Goal: Task Accomplishment & Management: Use online tool/utility

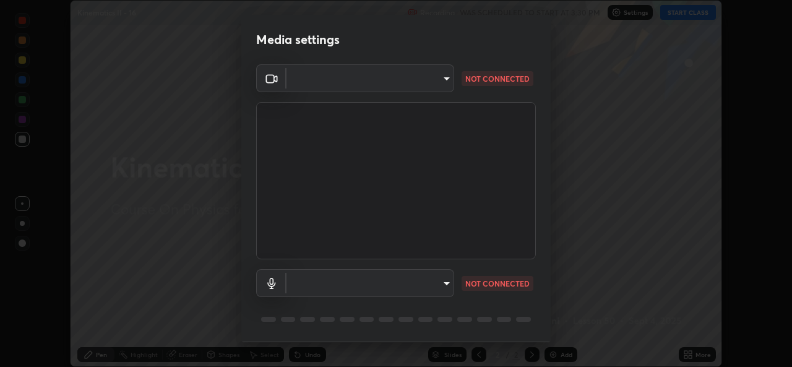
scroll to position [39, 0]
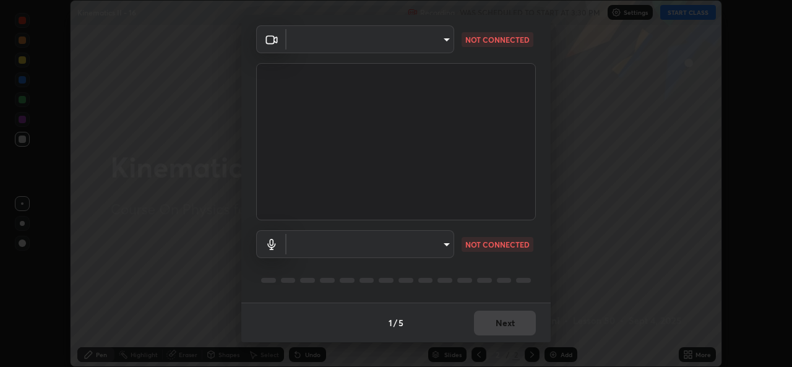
click at [316, 40] on body "Erase all Kinematics II - 16 Recording WAS SCHEDULED TO START AT 3:30 PM Settin…" at bounding box center [396, 183] width 792 height 367
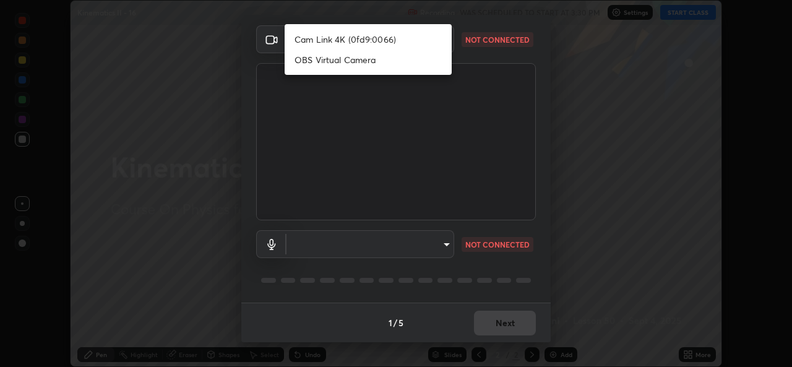
click at [313, 42] on li "Cam Link 4K (0fd9:0066)" at bounding box center [368, 39] width 167 height 20
type input "e5143732eed37b28cf4f859677b04162545ecede4cbd6ec4e02822831ff204df"
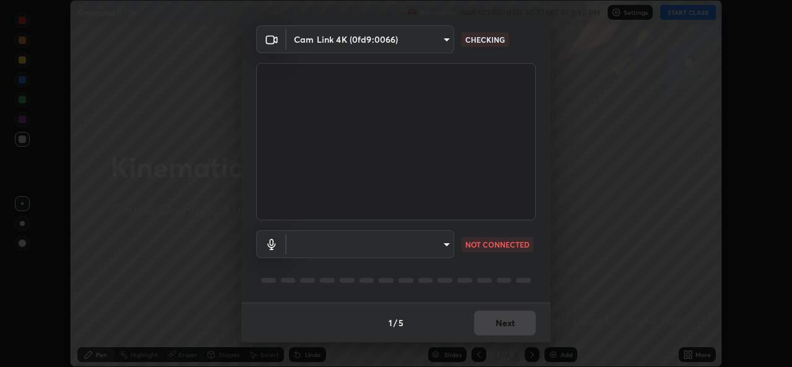
click at [325, 243] on body "Erase all Kinematics II - 16 Recording WAS SCHEDULED TO START AT 3:30 PM Settin…" at bounding box center [396, 183] width 792 height 367
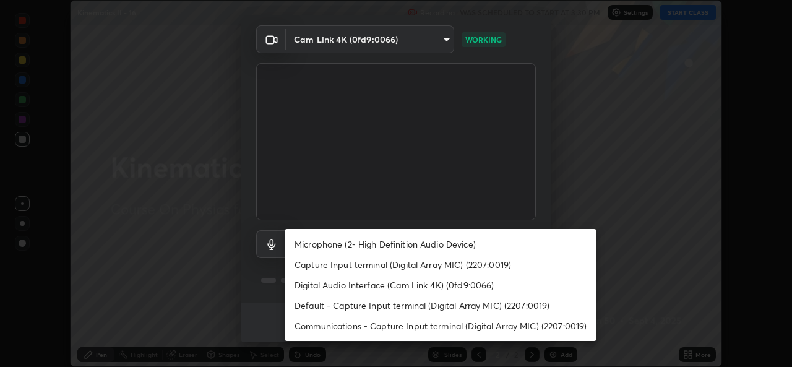
click at [340, 245] on li "Microphone (2- High Definition Audio Device)" at bounding box center [441, 244] width 312 height 20
type input "fb021d5204b3df0f004afb1208bb665d03e9cea8c8a221d953add84fd29d439a"
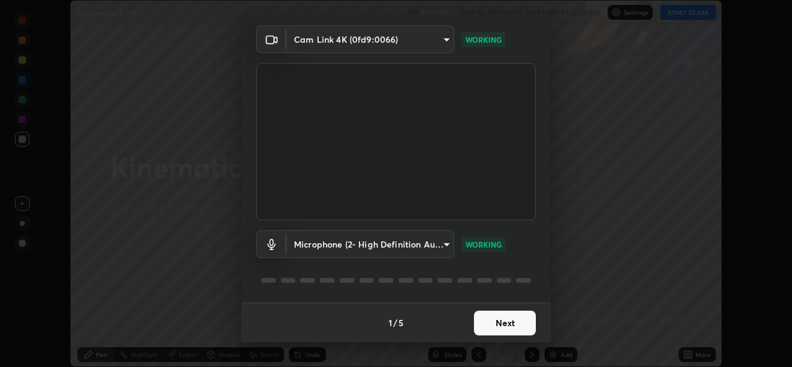
click at [490, 332] on button "Next" at bounding box center [505, 323] width 62 height 25
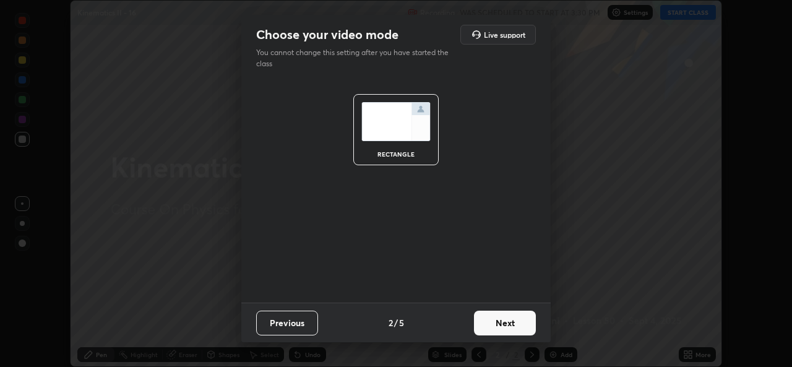
click at [488, 331] on button "Next" at bounding box center [505, 323] width 62 height 25
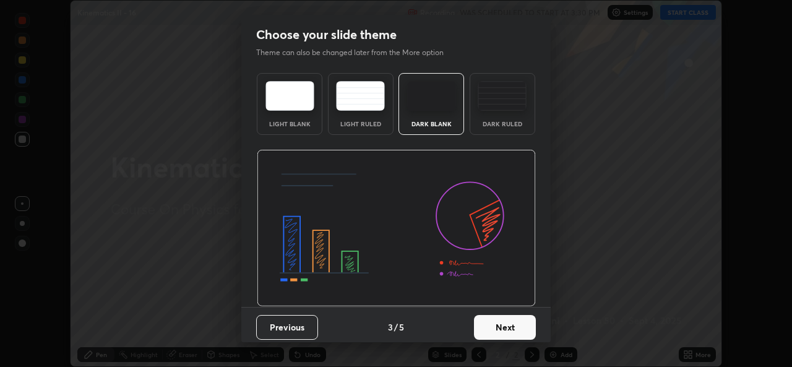
click at [493, 333] on button "Next" at bounding box center [505, 327] width 62 height 25
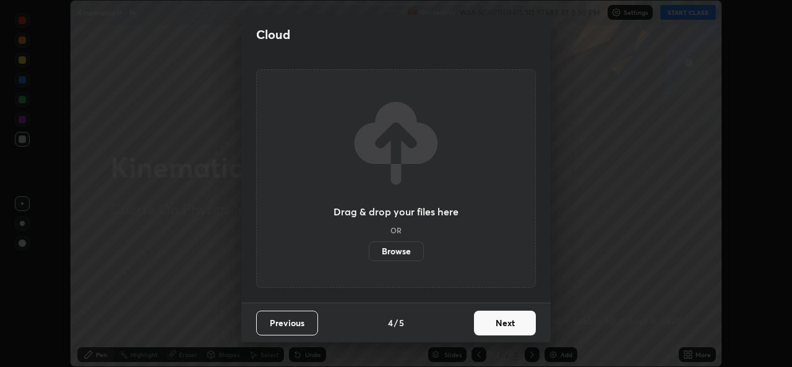
click at [519, 332] on button "Next" at bounding box center [505, 323] width 62 height 25
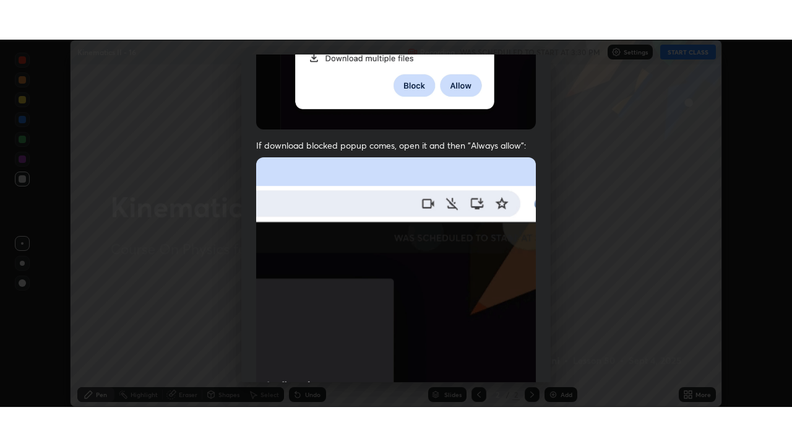
scroll to position [292, 0]
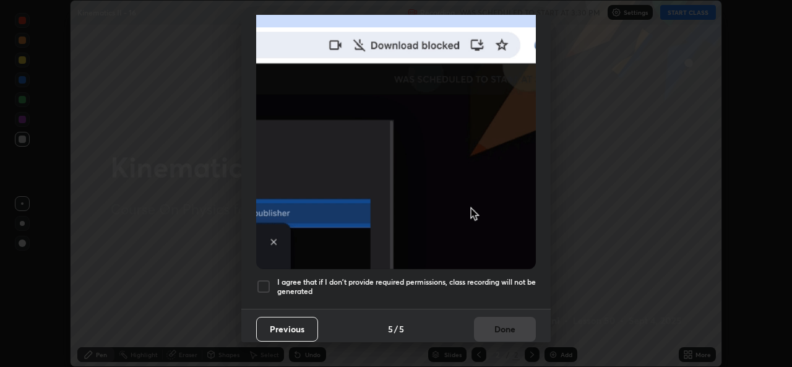
click at [263, 287] on div at bounding box center [263, 286] width 15 height 15
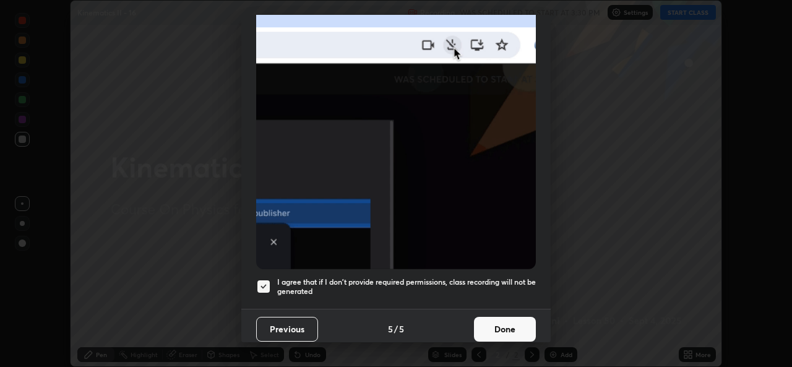
click at [510, 331] on button "Done" at bounding box center [505, 329] width 62 height 25
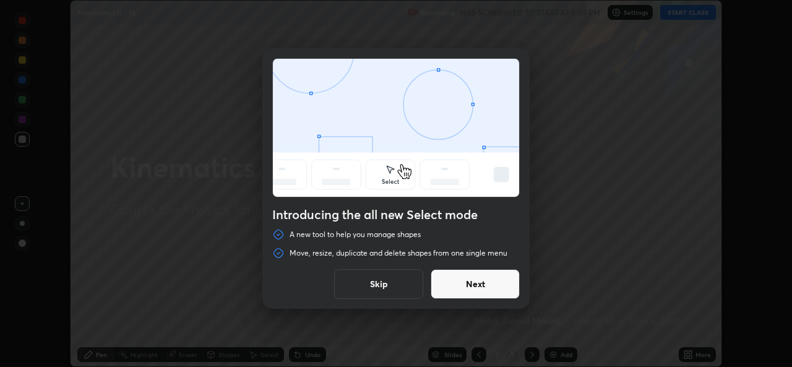
click at [399, 279] on button "Skip" at bounding box center [378, 284] width 89 height 30
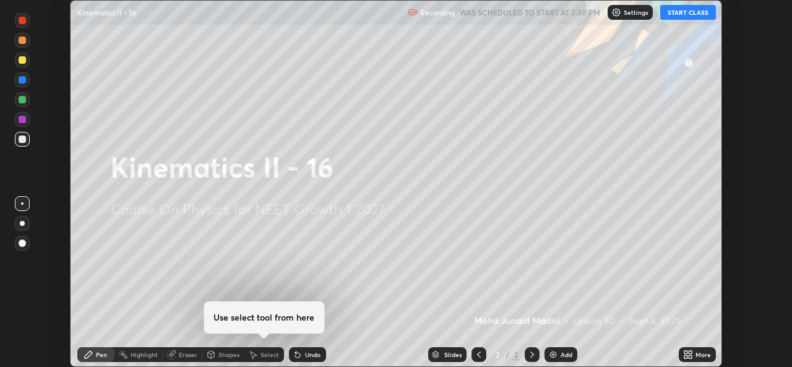
click at [696, 355] on div "More" at bounding box center [703, 355] width 15 height 6
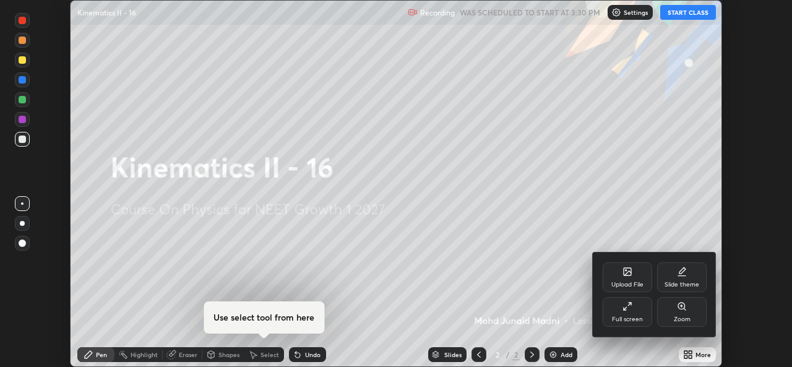
click at [621, 279] on div "Upload File" at bounding box center [628, 277] width 50 height 30
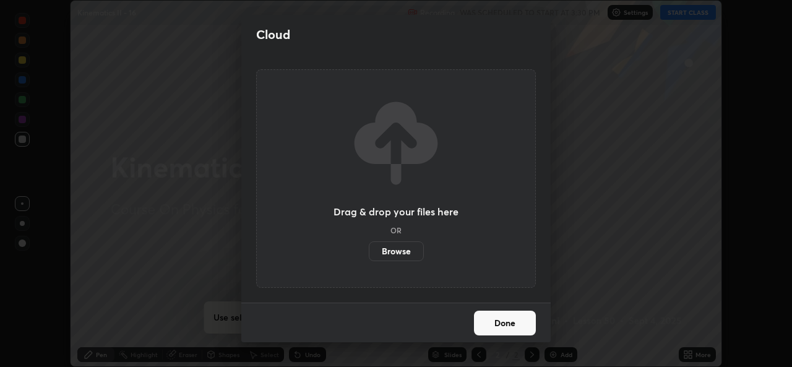
click at [402, 248] on label "Browse" at bounding box center [396, 251] width 55 height 20
click at [369, 248] on input "Browse" at bounding box center [369, 251] width 0 height 20
click at [392, 250] on label "Browse" at bounding box center [396, 251] width 55 height 20
click at [369, 250] on input "Browse" at bounding box center [369, 251] width 0 height 20
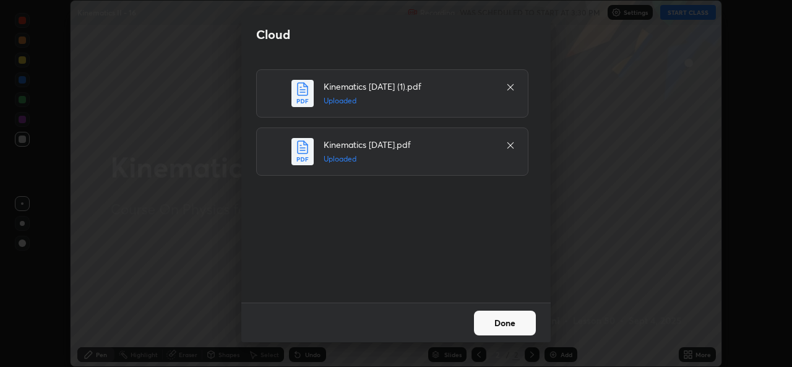
click at [488, 317] on button "Done" at bounding box center [505, 323] width 62 height 25
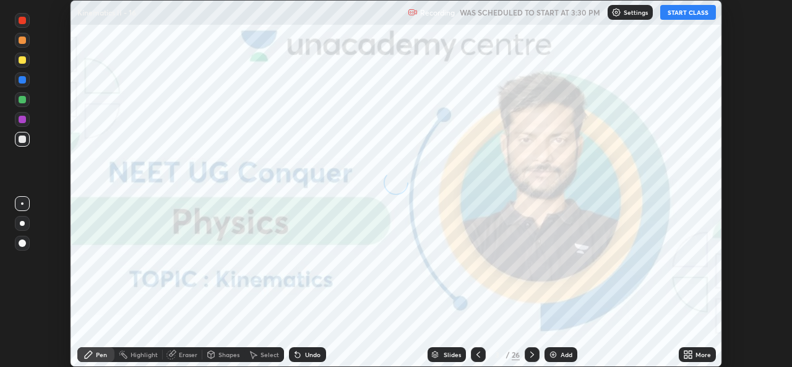
click at [690, 355] on icon at bounding box center [690, 356] width 3 height 3
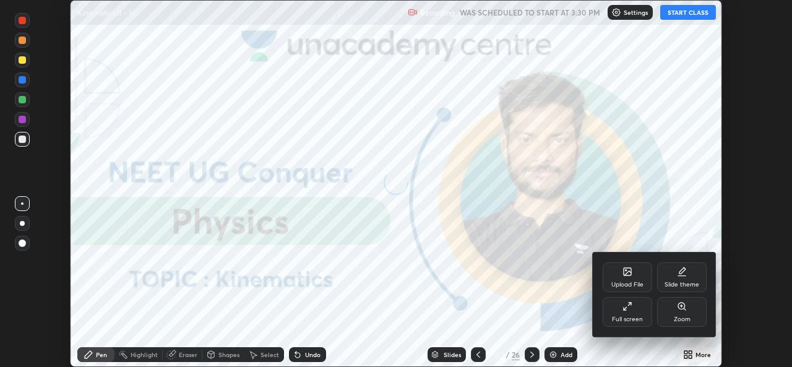
click at [620, 319] on div "Full screen" at bounding box center [627, 319] width 31 height 6
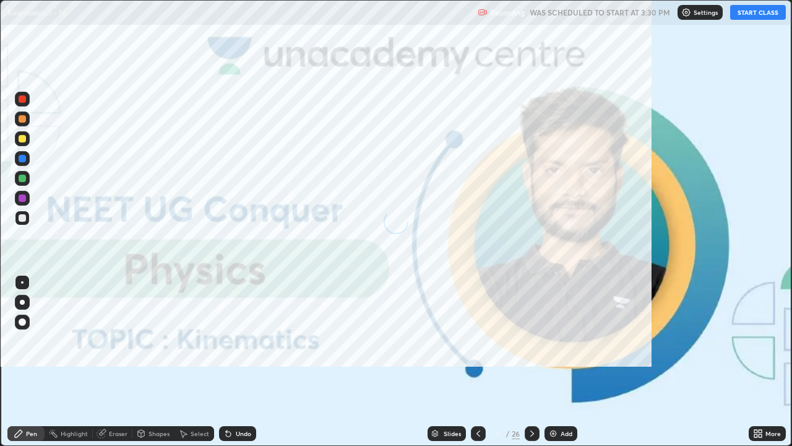
scroll to position [446, 792]
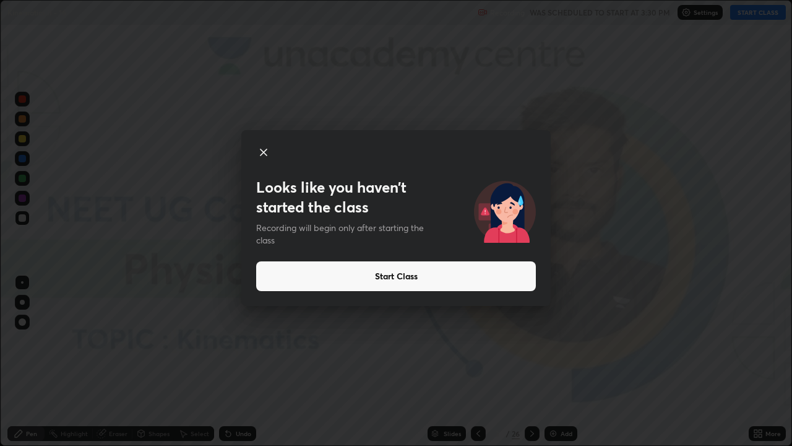
click at [410, 275] on button "Start Class" at bounding box center [396, 276] width 280 height 30
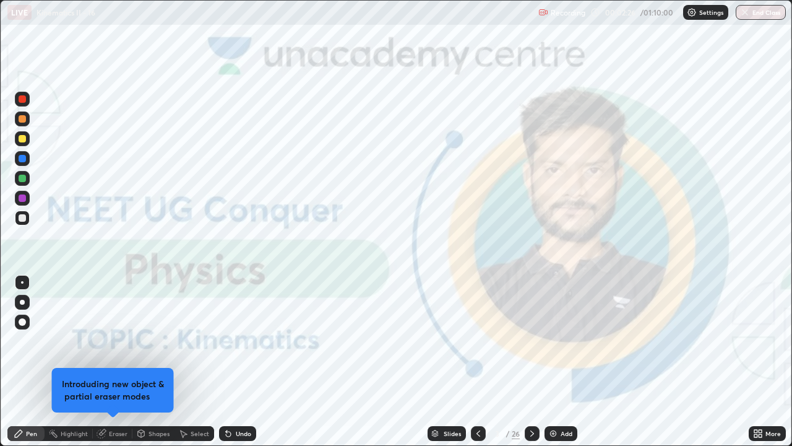
click at [448, 366] on div "Slides" at bounding box center [447, 433] width 38 height 15
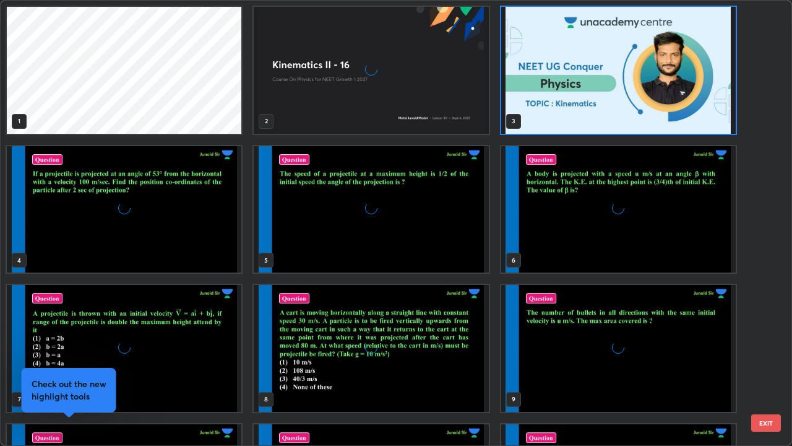
scroll to position [441, 785]
click at [226, 353] on img "grid" at bounding box center [124, 348] width 235 height 127
click at [227, 355] on img "grid" at bounding box center [124, 348] width 235 height 127
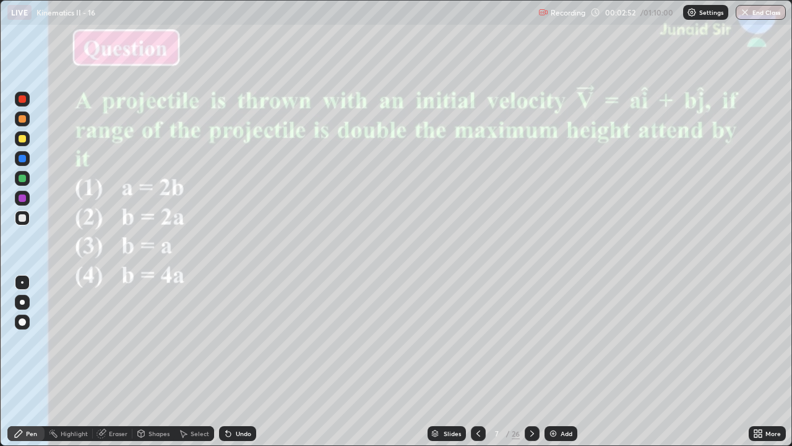
click at [21, 301] on div at bounding box center [22, 302] width 5 height 5
click at [553, 366] on img at bounding box center [553, 433] width 10 height 10
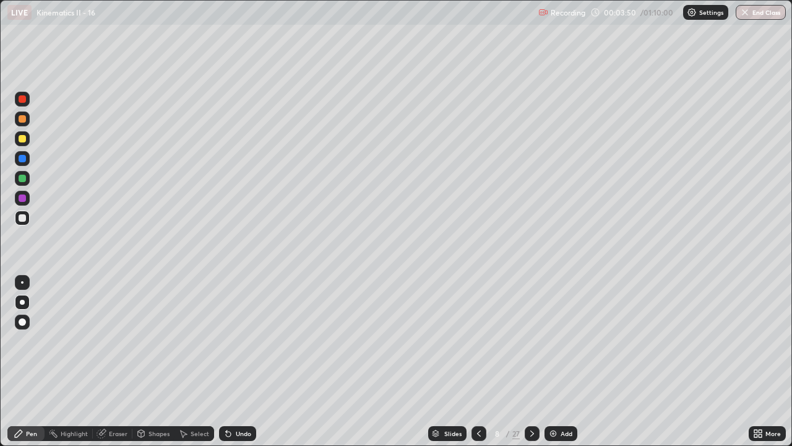
click at [531, 366] on icon at bounding box center [532, 433] width 10 height 10
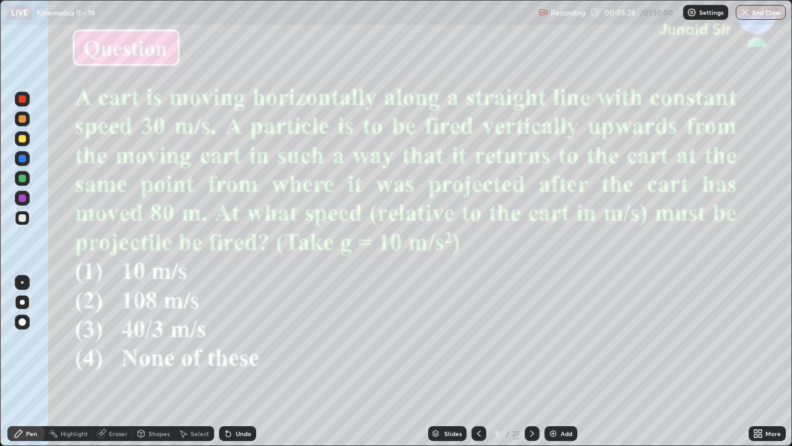
click at [19, 196] on div at bounding box center [22, 197] width 7 height 7
click at [20, 158] on div at bounding box center [22, 158] width 7 height 7
click at [22, 139] on div at bounding box center [22, 138] width 7 height 7
click at [22, 118] on div at bounding box center [22, 118] width 7 height 7
click at [435, 366] on icon at bounding box center [436, 436] width 6 height 2
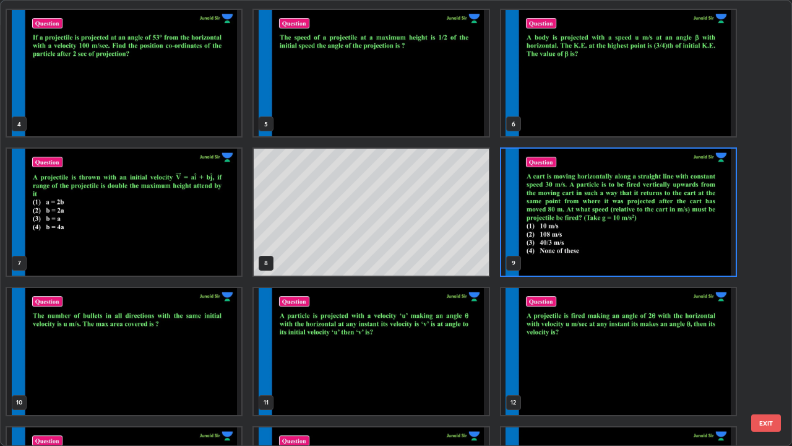
scroll to position [138, 0]
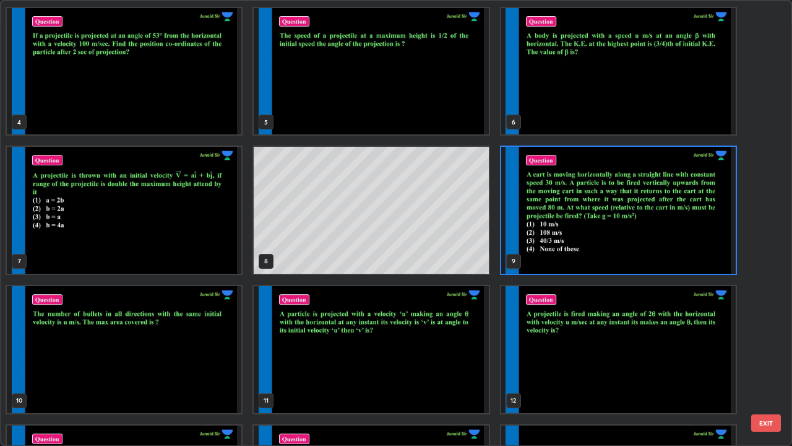
click at [196, 361] on img "grid" at bounding box center [124, 349] width 235 height 127
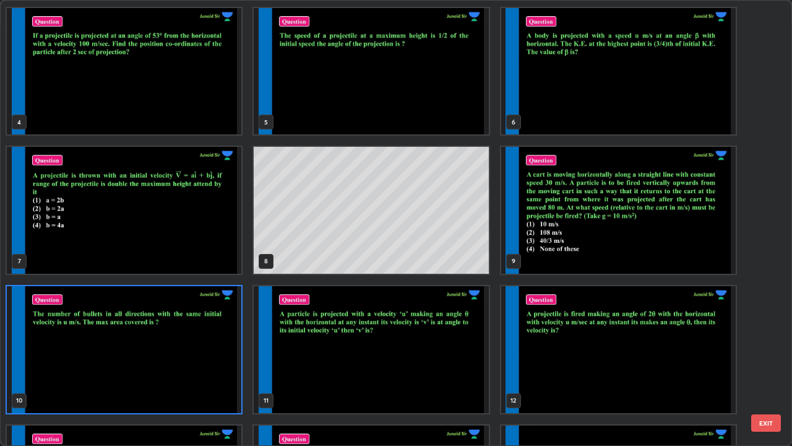
click at [199, 360] on img "grid" at bounding box center [124, 349] width 235 height 127
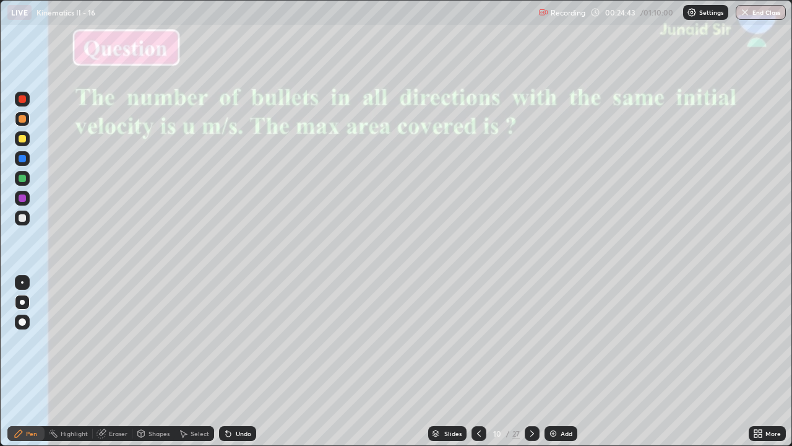
click at [445, 366] on div "Slides" at bounding box center [452, 433] width 17 height 6
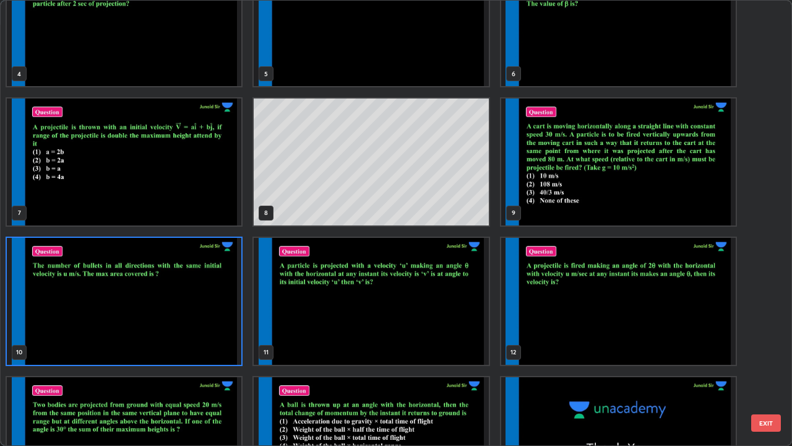
scroll to position [191, 0]
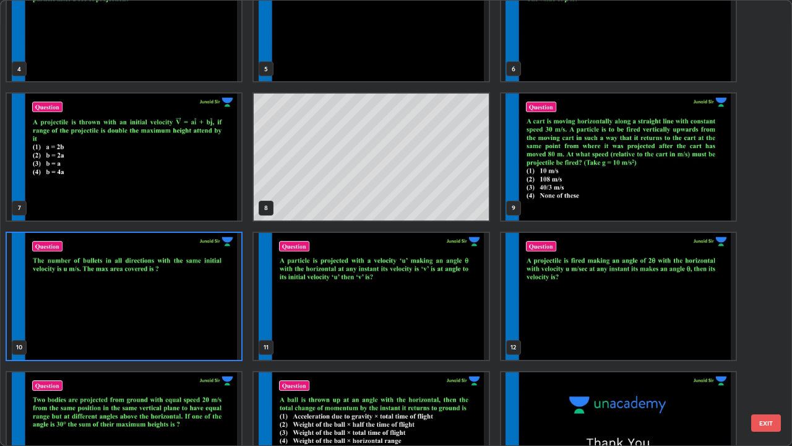
click at [444, 310] on img "grid" at bounding box center [371, 296] width 235 height 127
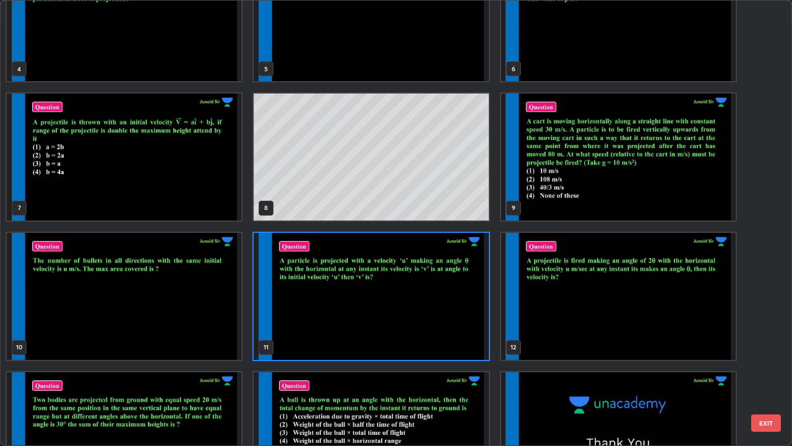
click at [447, 314] on img "grid" at bounding box center [371, 296] width 235 height 127
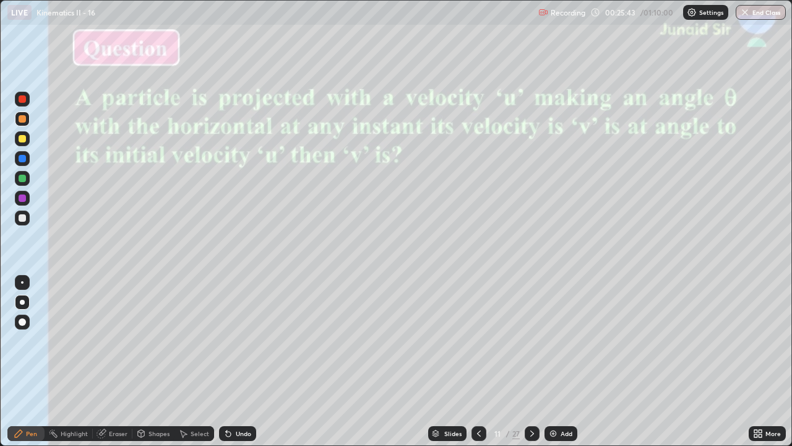
click at [22, 218] on div at bounding box center [22, 217] width 7 height 7
click at [22, 157] on div at bounding box center [22, 158] width 7 height 7
click at [23, 139] on div at bounding box center [22, 138] width 7 height 7
click at [22, 158] on div at bounding box center [22, 158] width 7 height 7
click at [24, 139] on div at bounding box center [22, 138] width 7 height 7
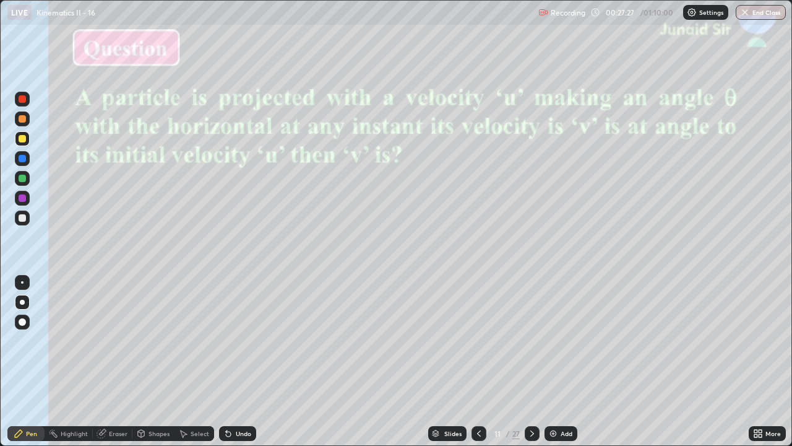
click at [22, 118] on div at bounding box center [22, 118] width 7 height 7
click at [19, 157] on div at bounding box center [22, 158] width 7 height 7
click at [446, 366] on div "Slides" at bounding box center [447, 433] width 38 height 15
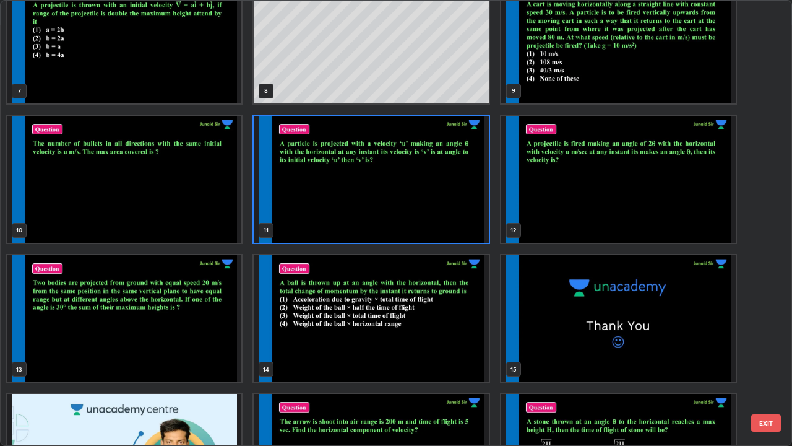
scroll to position [329, 0]
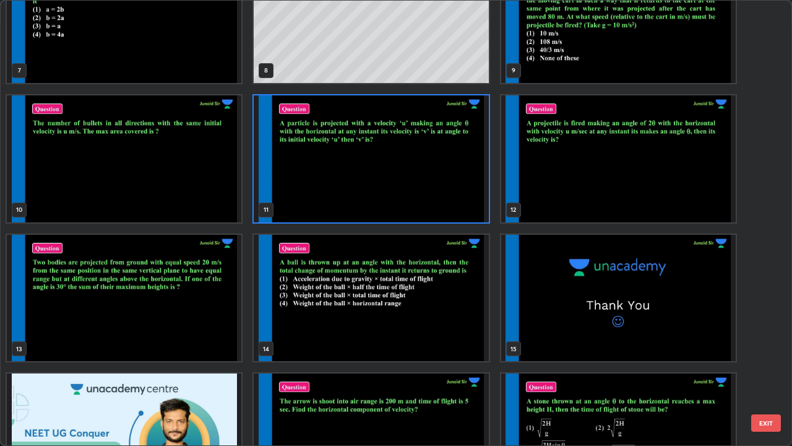
click at [201, 306] on img "grid" at bounding box center [124, 298] width 235 height 127
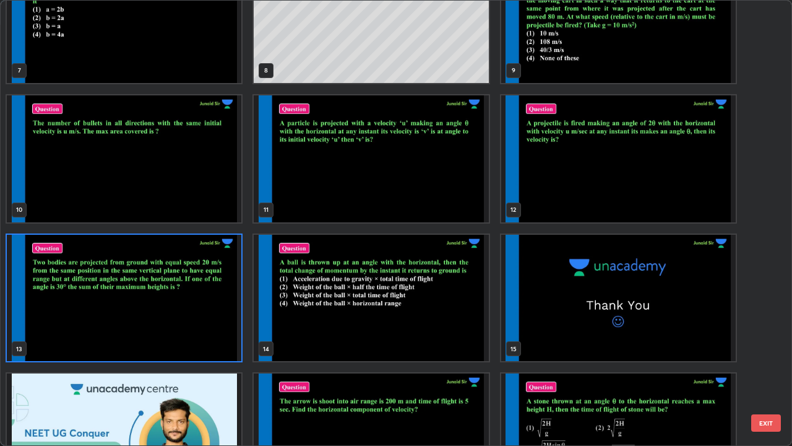
click at [206, 314] on img "grid" at bounding box center [124, 298] width 235 height 127
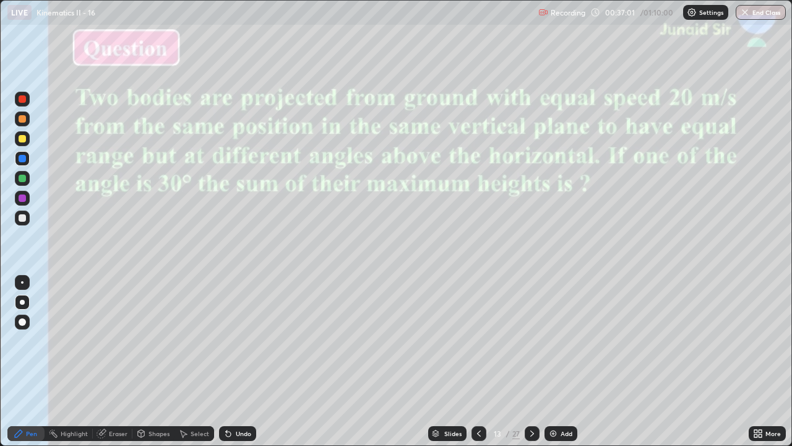
click at [22, 217] on div at bounding box center [22, 217] width 7 height 7
click at [111, 366] on div "Eraser" at bounding box center [113, 433] width 40 height 15
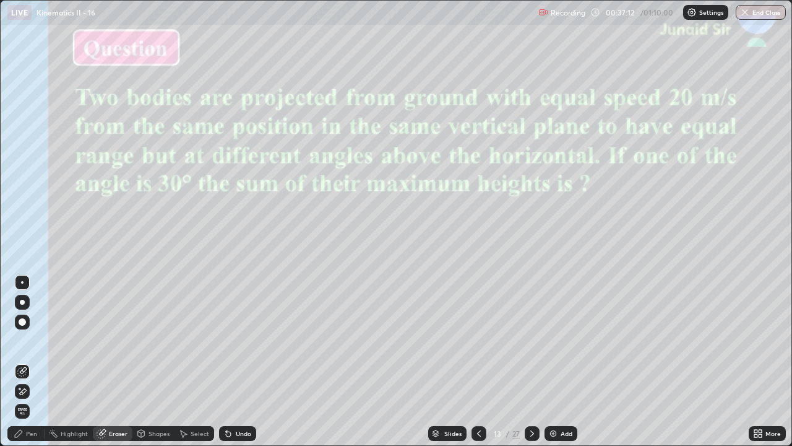
click at [32, 366] on div "Pen" at bounding box center [31, 433] width 11 height 6
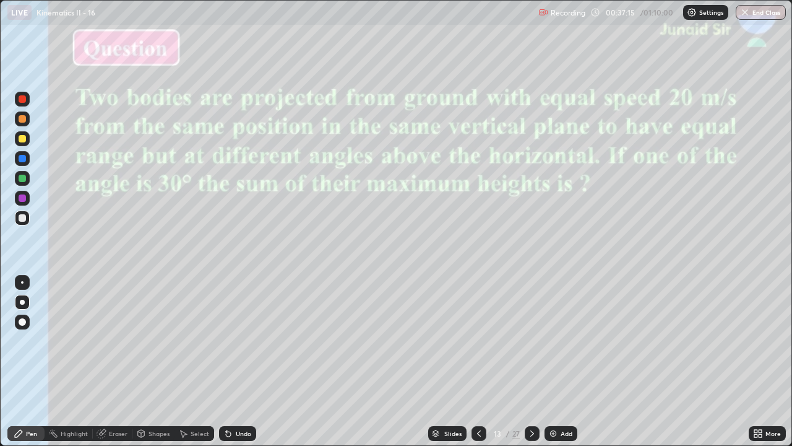
click at [24, 197] on div at bounding box center [22, 197] width 7 height 7
click at [22, 177] on div at bounding box center [22, 178] width 7 height 7
click at [23, 198] on div at bounding box center [22, 197] width 7 height 7
click at [20, 137] on div at bounding box center [22, 138] width 7 height 7
click at [443, 366] on div "Slides" at bounding box center [447, 433] width 38 height 15
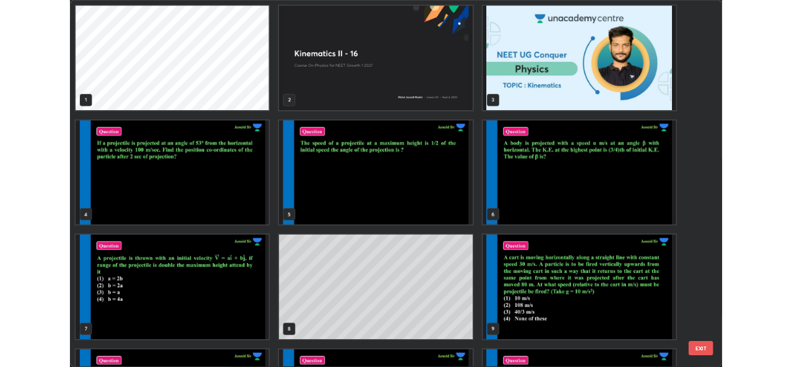
scroll to position [441, 785]
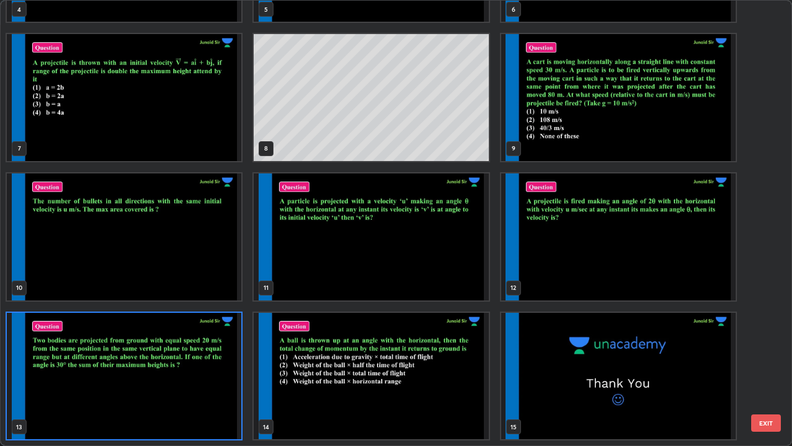
click at [467, 366] on img "grid" at bounding box center [371, 376] width 235 height 127
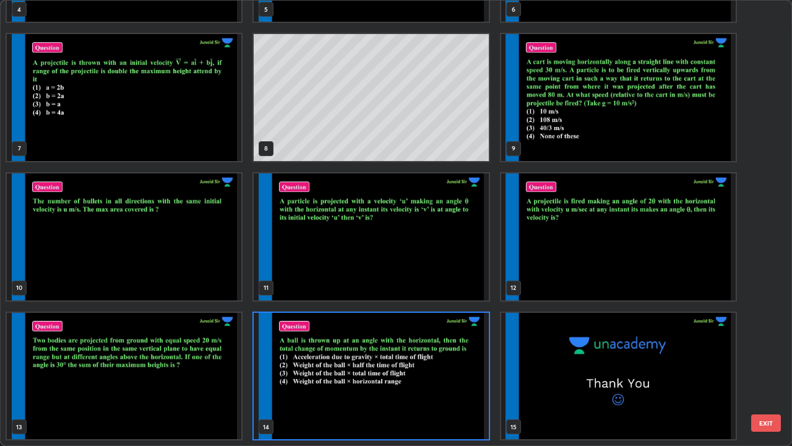
click at [472, 366] on img "grid" at bounding box center [371, 376] width 235 height 127
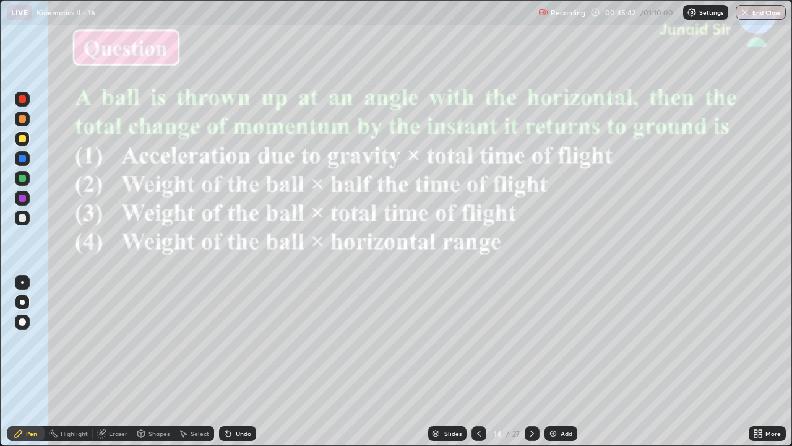
click at [23, 197] on div at bounding box center [22, 197] width 7 height 7
click at [23, 159] on div at bounding box center [22, 158] width 7 height 7
click at [23, 99] on div at bounding box center [22, 98] width 7 height 7
click at [22, 215] on div at bounding box center [22, 217] width 7 height 7
click at [106, 366] on div "Eraser" at bounding box center [113, 433] width 40 height 15
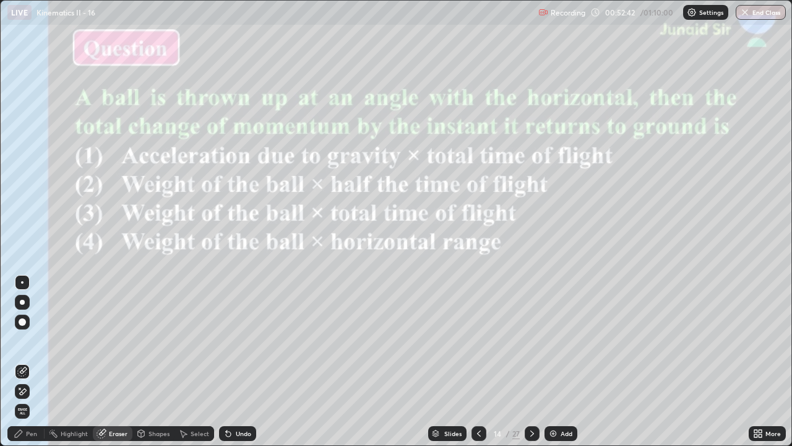
click at [27, 366] on div "Pen" at bounding box center [25, 433] width 37 height 15
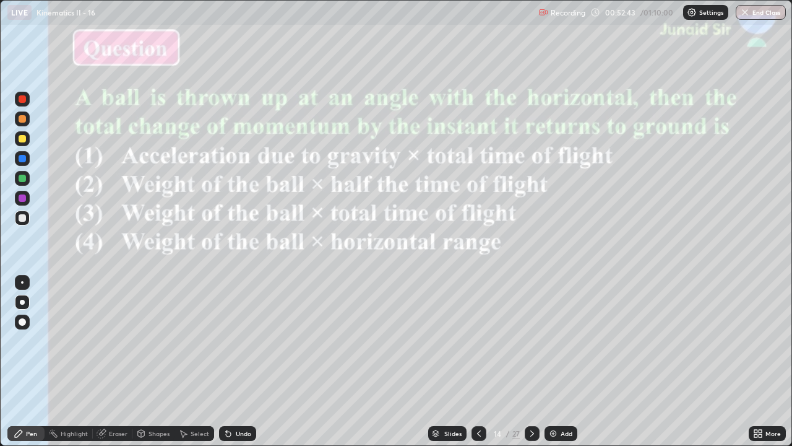
click at [22, 196] on div at bounding box center [22, 197] width 7 height 7
click at [23, 176] on div at bounding box center [22, 178] width 7 height 7
click at [118, 366] on div "Eraser" at bounding box center [118, 433] width 19 height 6
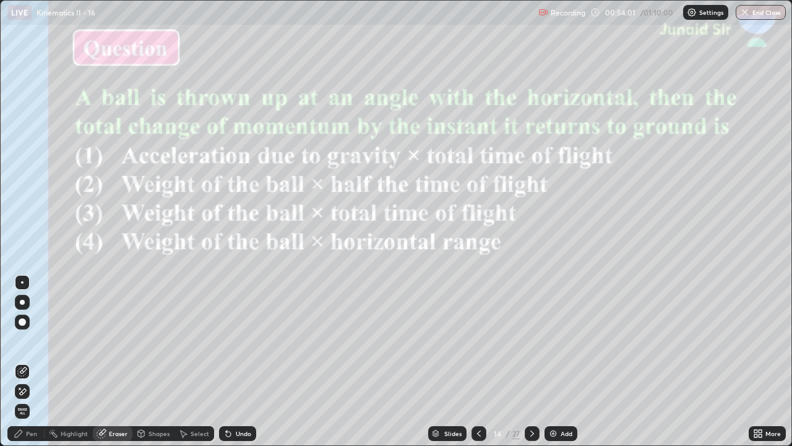
click at [114, 366] on div "Eraser" at bounding box center [118, 433] width 19 height 6
click at [110, 366] on div "Eraser" at bounding box center [118, 433] width 19 height 6
click at [103, 366] on icon at bounding box center [101, 434] width 8 height 8
click at [102, 366] on icon at bounding box center [101, 434] width 8 height 8
click at [111, 366] on div "Eraser" at bounding box center [113, 433] width 40 height 15
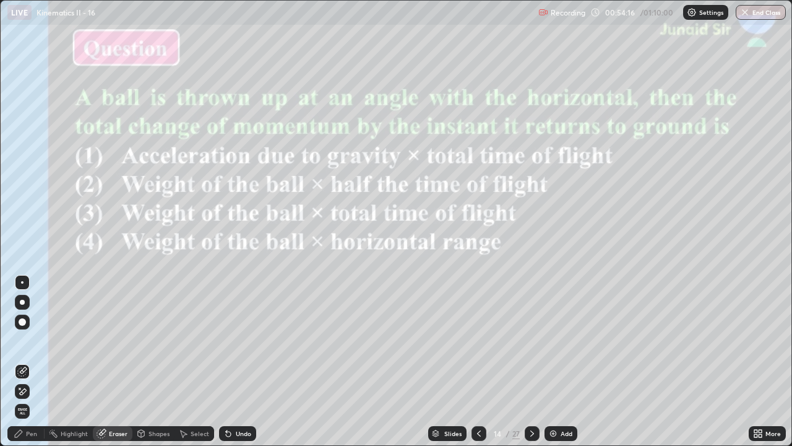
click at [552, 366] on img at bounding box center [553, 433] width 10 height 10
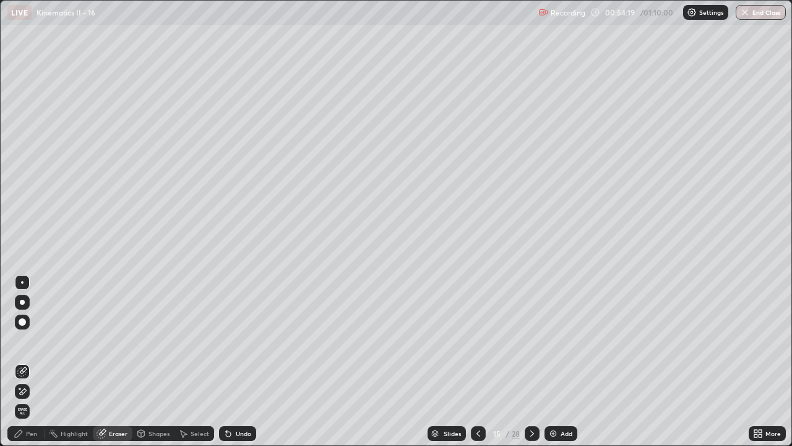
click at [28, 366] on div "Pen" at bounding box center [25, 433] width 37 height 15
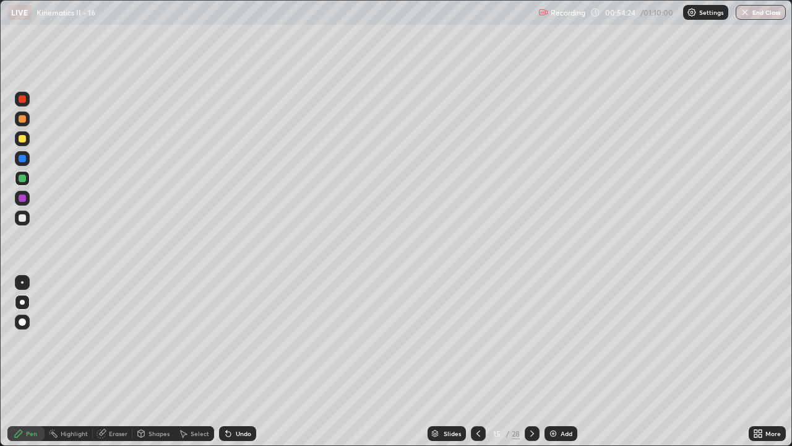
click at [24, 157] on div at bounding box center [22, 158] width 7 height 7
click at [20, 136] on div at bounding box center [22, 138] width 7 height 7
click at [23, 98] on div at bounding box center [22, 98] width 7 height 7
click at [22, 139] on div at bounding box center [22, 138] width 7 height 7
click at [22, 176] on div at bounding box center [22, 178] width 7 height 7
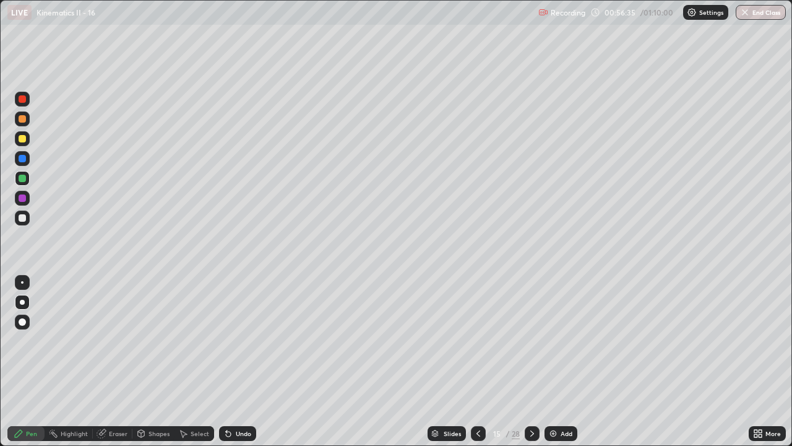
click at [114, 366] on div "Eraser" at bounding box center [118, 433] width 19 height 6
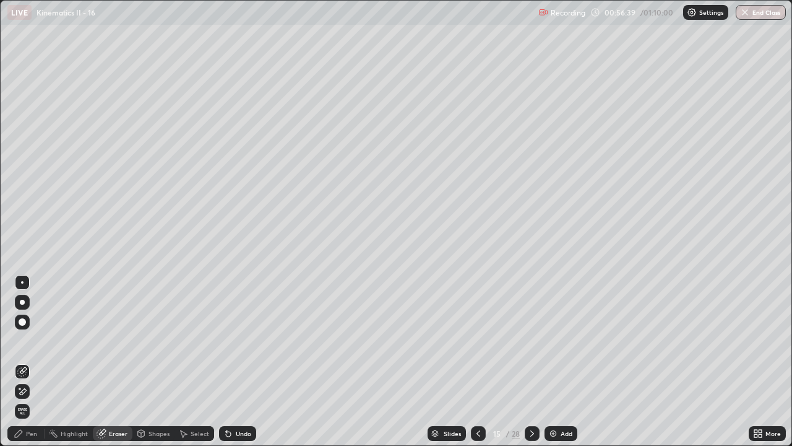
click at [29, 366] on div "Pen" at bounding box center [31, 433] width 11 height 6
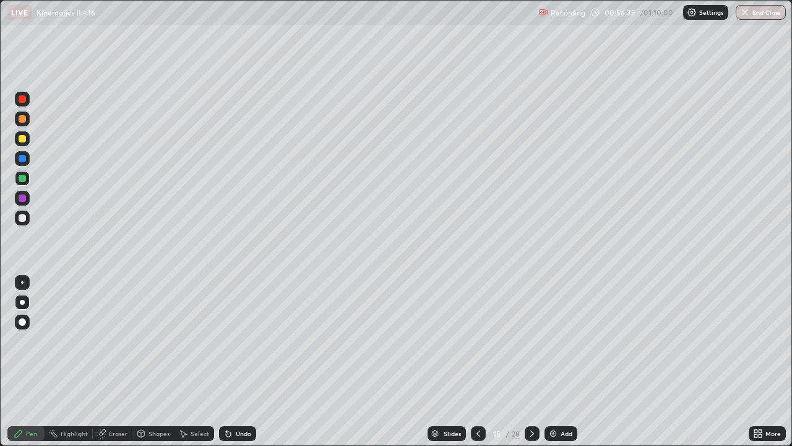
click at [22, 177] on div at bounding box center [22, 178] width 7 height 7
click at [477, 366] on icon at bounding box center [479, 433] width 10 height 10
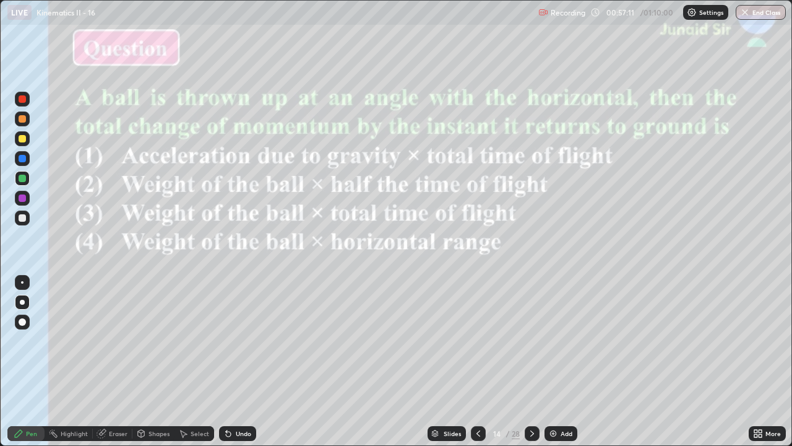
click at [531, 366] on icon at bounding box center [532, 433] width 10 height 10
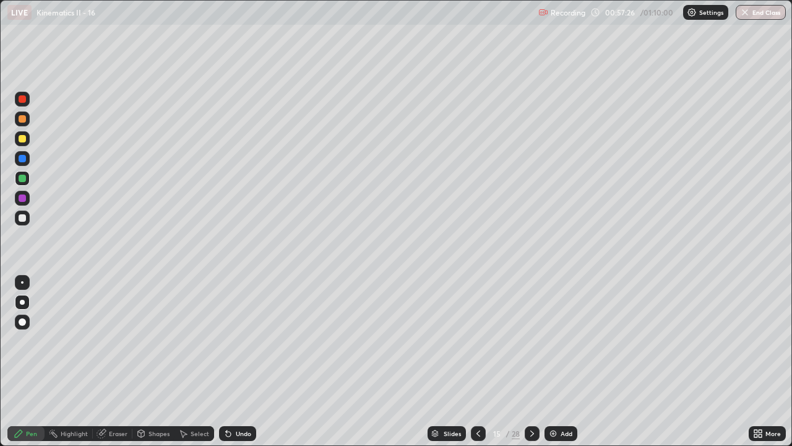
click at [474, 366] on icon at bounding box center [479, 433] width 10 height 10
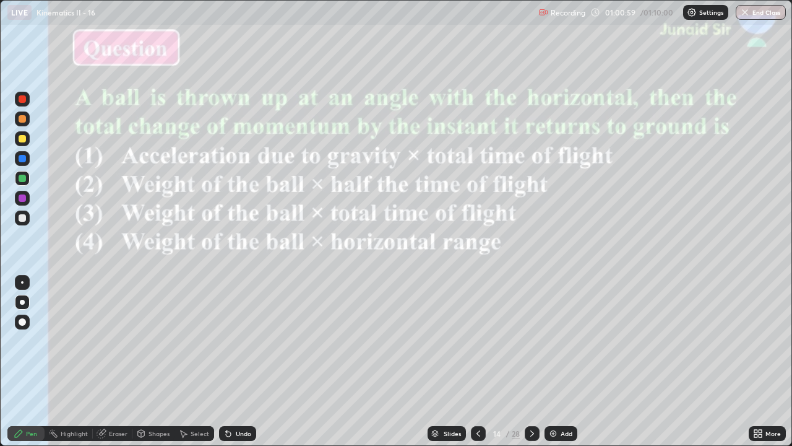
click at [532, 366] on icon at bounding box center [532, 433] width 10 height 10
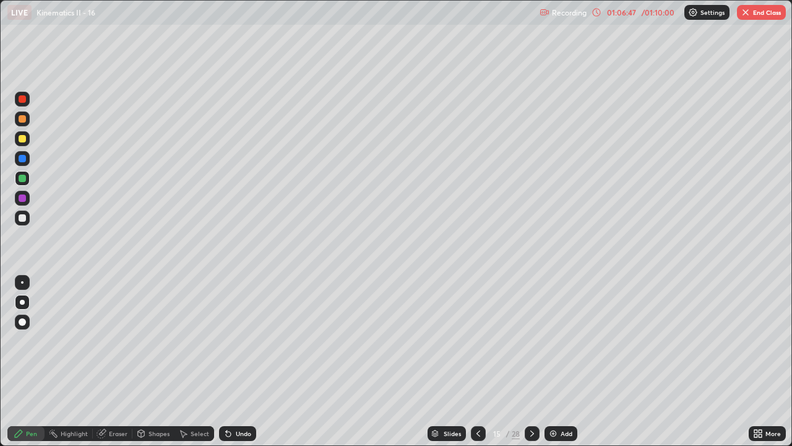
click at [760, 11] on button "End Class" at bounding box center [761, 12] width 49 height 15
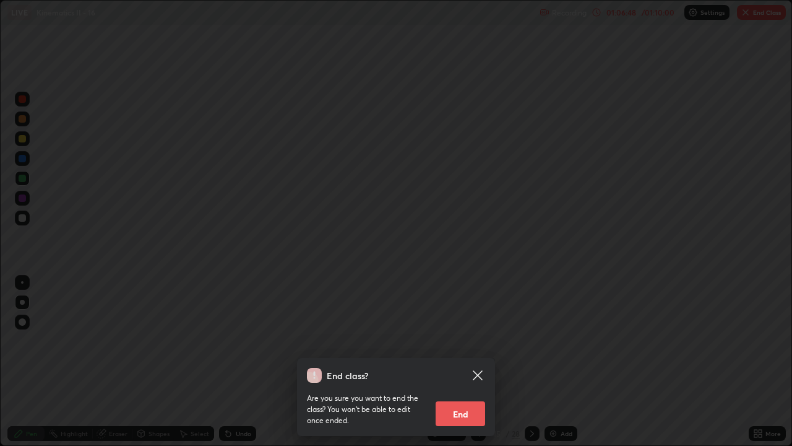
click at [463, 366] on button "End" at bounding box center [461, 413] width 50 height 25
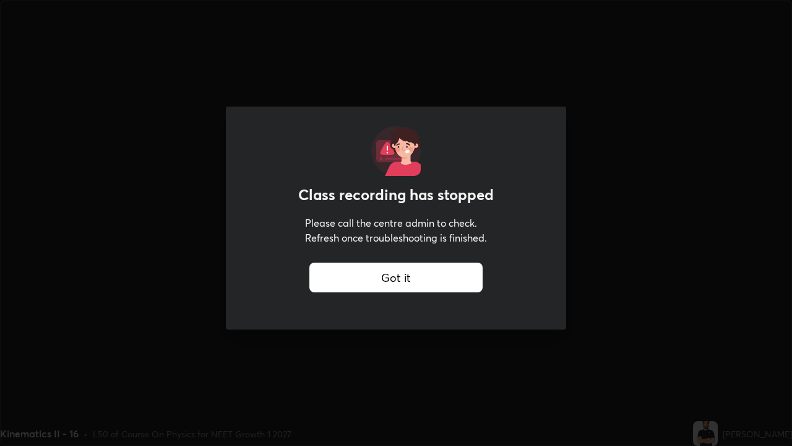
click at [482, 283] on div "Got it" at bounding box center [396, 277] width 173 height 30
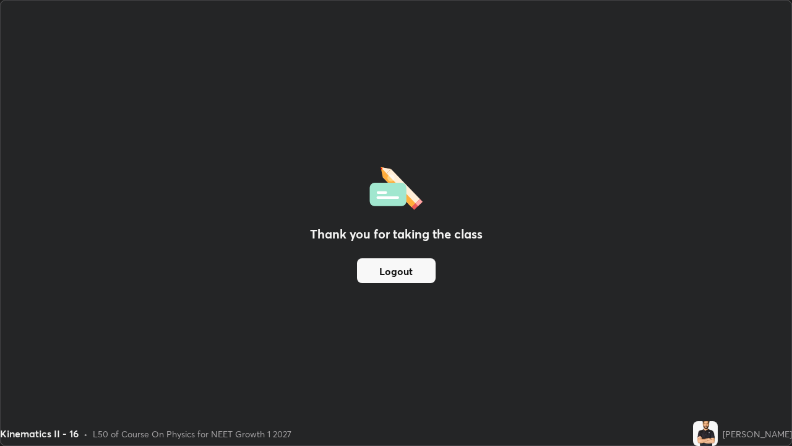
click at [388, 279] on button "Logout" at bounding box center [396, 270] width 79 height 25
click at [392, 276] on button "Logout" at bounding box center [396, 270] width 79 height 25
click at [395, 279] on button "Logout" at bounding box center [396, 270] width 79 height 25
click at [396, 278] on button "Logout" at bounding box center [396, 270] width 79 height 25
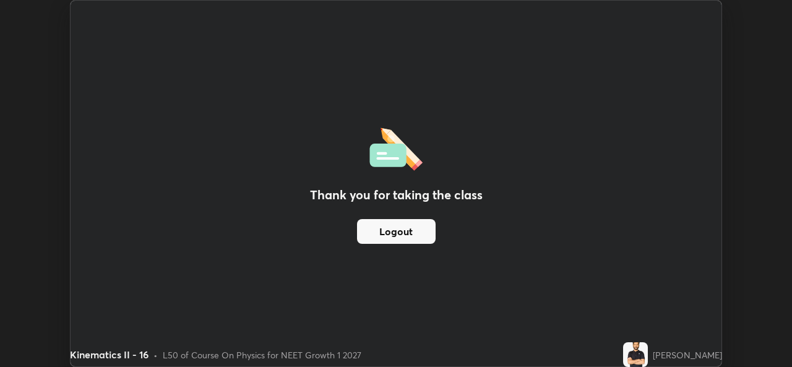
scroll to position [61539, 61113]
